Goal: Contribute content: Add original content to the website for others to see

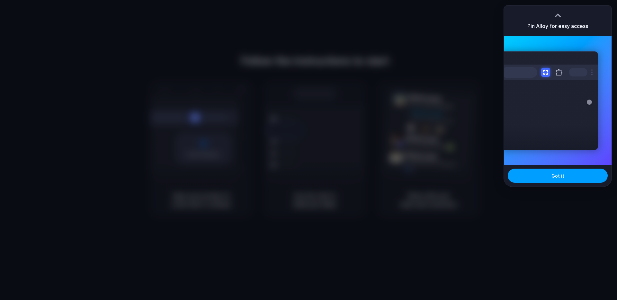
click at [560, 177] on span "Got it" at bounding box center [557, 175] width 13 height 7
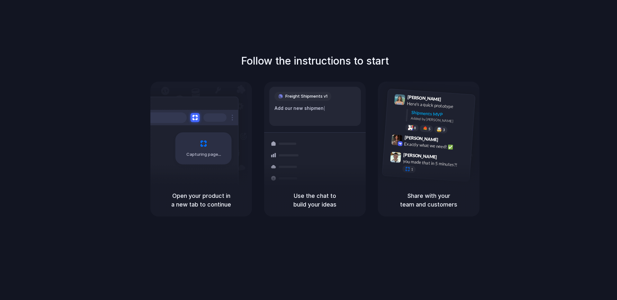
click at [477, 52] on div "Follow the instructions to start Capturing page Open your product in a new tab …" at bounding box center [315, 156] width 630 height 313
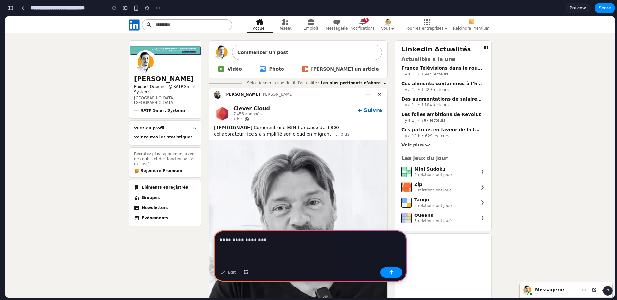
click at [268, 236] on p "**********" at bounding box center [308, 240] width 179 height 8
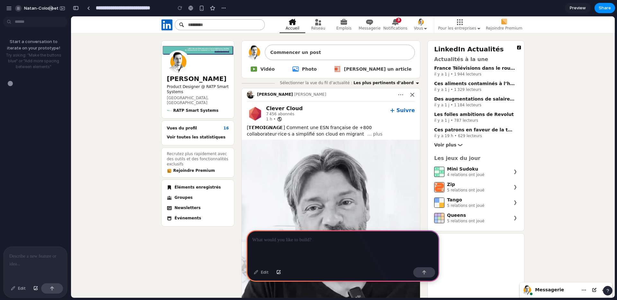
click at [35, 145] on div "Start a conversation to iterate on your prototype! Try asking: "Make the button…" at bounding box center [33, 132] width 67 height 227
click at [25, 261] on div at bounding box center [36, 264] width 64 height 34
click at [37, 256] on p at bounding box center [35, 256] width 52 height 8
click at [45, 256] on p at bounding box center [35, 256] width 52 height 8
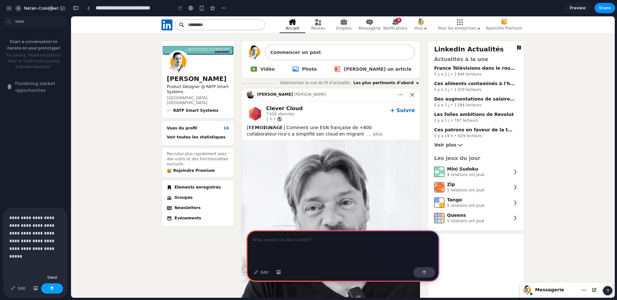
click at [57, 289] on button "button" at bounding box center [52, 288] width 22 height 10
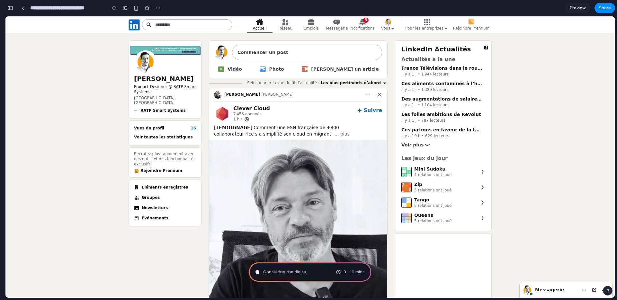
type input "**********"
click at [304, 269] on span "Brewing product ideas" at bounding box center [286, 272] width 46 height 6
click at [304, 274] on span "Brewing product ideas ." at bounding box center [286, 272] width 47 height 6
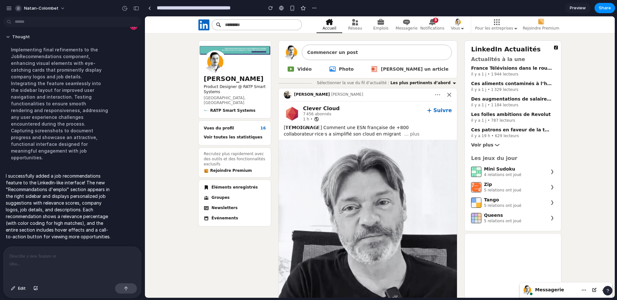
scroll to position [30, 0]
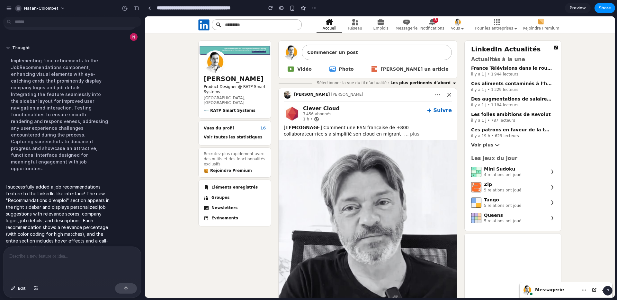
drag, startPoint x: 35, startPoint y: 172, endPoint x: 68, endPoint y: 209, distance: 49.4
click at [68, 209] on p "I successfully added a job recommendations feature to the LinkedIn-like interfa…" at bounding box center [59, 216] width 107 height 67
click at [292, 7] on div "button" at bounding box center [291, 7] width 5 height 5
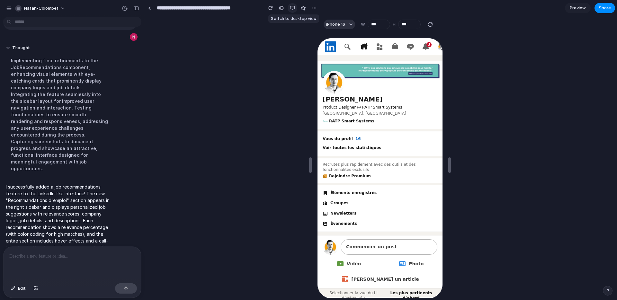
click at [293, 9] on div "button" at bounding box center [292, 7] width 5 height 5
